Goal: Information Seeking & Learning: Learn about a topic

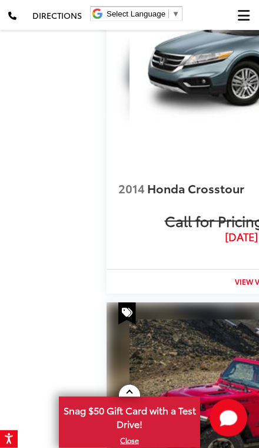
scroll to position [1535, 0]
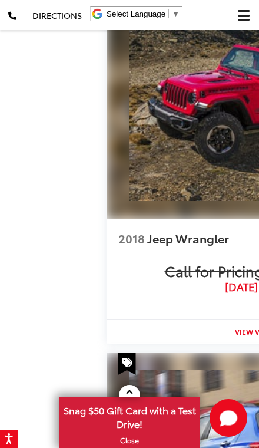
scroll to position [1857, 0]
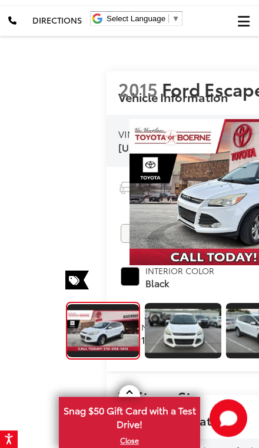
scroll to position [0, 0]
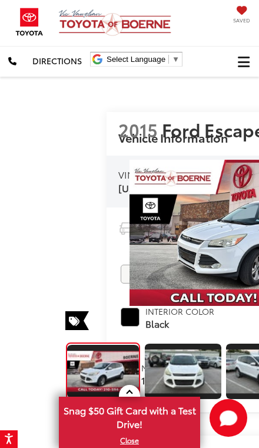
click at [236, 58] on button "Click to show site navigation" at bounding box center [244, 62] width 31 height 30
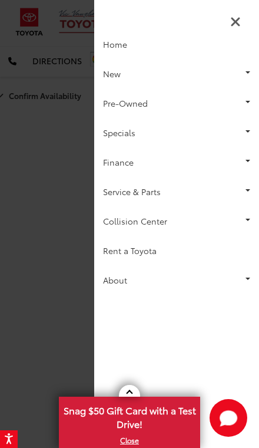
click at [212, 104] on link "Pre-Owned" at bounding box center [176, 102] width 165 height 29
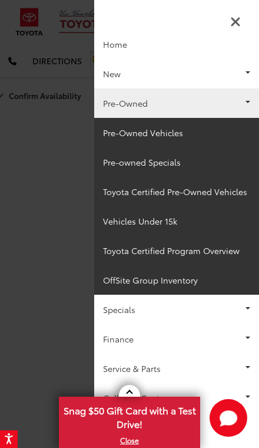
click at [209, 133] on link "Pre-Owned Vehicles" at bounding box center [176, 132] width 165 height 29
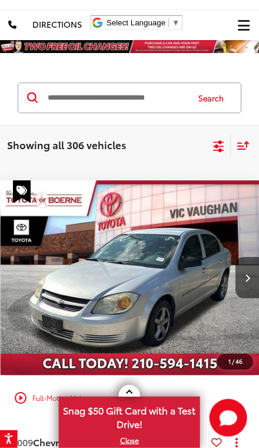
scroll to position [37, 0]
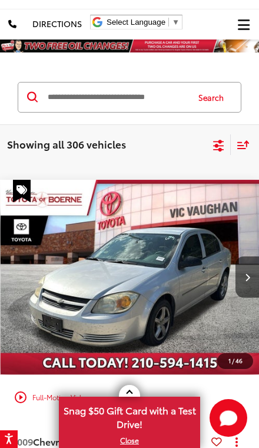
click at [245, 280] on icon "Next image" at bounding box center [247, 277] width 5 height 8
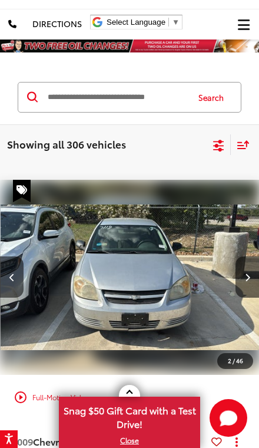
click at [241, 279] on button "Next image" at bounding box center [248, 276] width 24 height 41
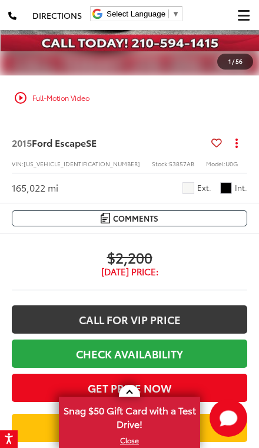
scroll to position [1654, 0]
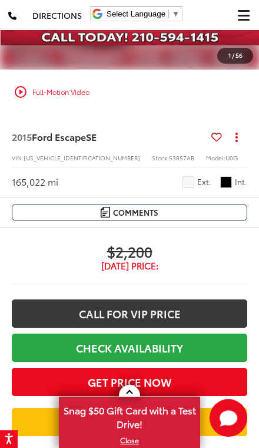
click at [193, 260] on span "[DATE] Price:" at bounding box center [130, 266] width 236 height 12
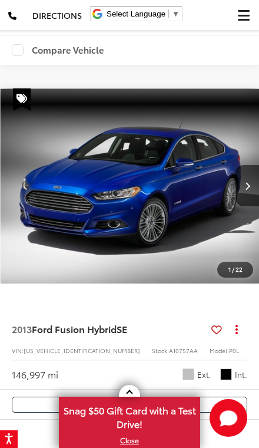
scroll to position [2138, 0]
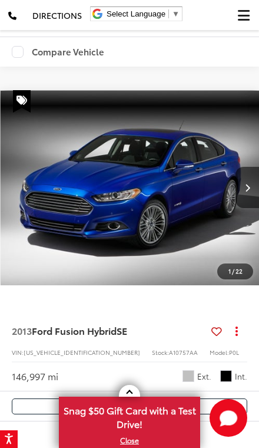
click at [242, 190] on button "Next image" at bounding box center [248, 187] width 24 height 41
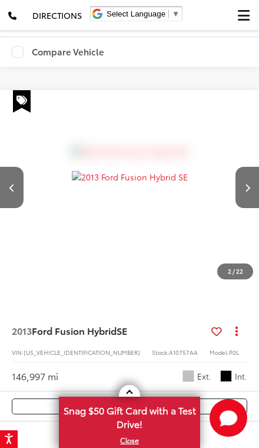
click at [243, 190] on button "Next image" at bounding box center [248, 187] width 24 height 41
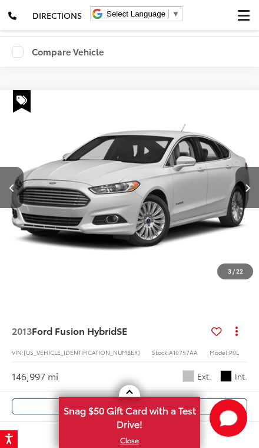
click at [241, 189] on button "Next image" at bounding box center [248, 187] width 24 height 41
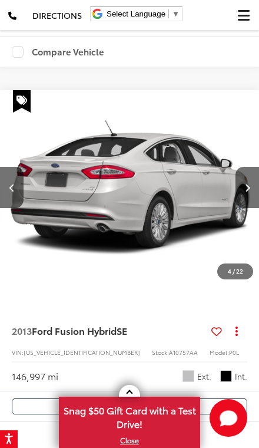
click at [241, 190] on button "Next image" at bounding box center [248, 187] width 24 height 41
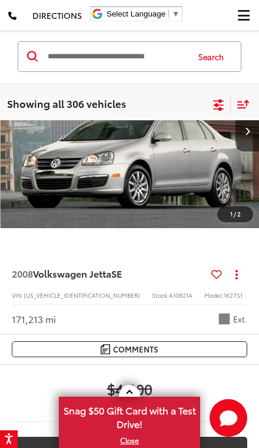
scroll to position [3662, 0]
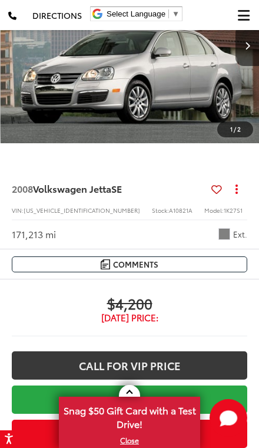
click at [253, 66] on button "Next image" at bounding box center [248, 45] width 24 height 41
click at [239, 66] on button "Next image" at bounding box center [248, 45] width 24 height 41
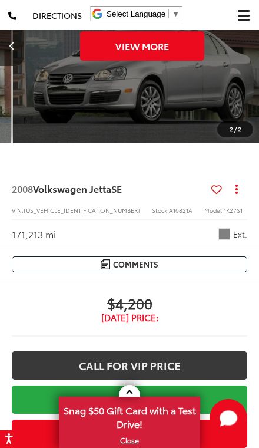
scroll to position [0, 522]
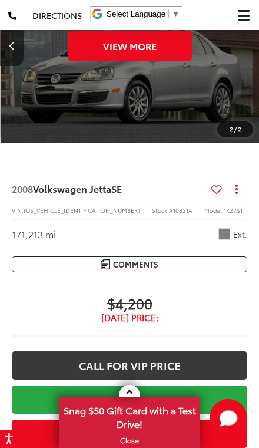
click at [239, 90] on div "View More" at bounding box center [130, 45] width 259 height 195
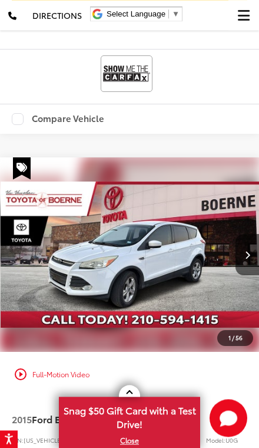
scroll to position [1388, 0]
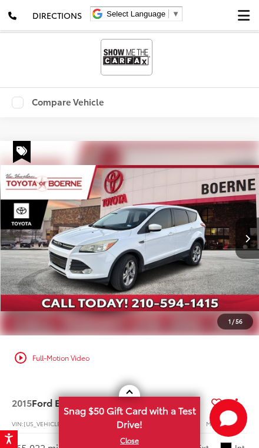
click at [246, 238] on icon "Next image" at bounding box center [247, 238] width 5 height 8
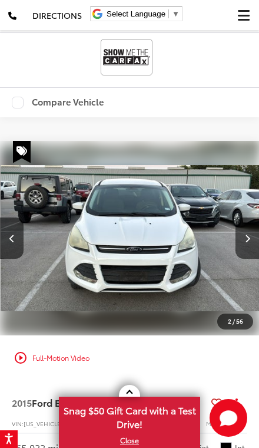
scroll to position [0, 261]
